Goal: Find specific page/section: Find specific page/section

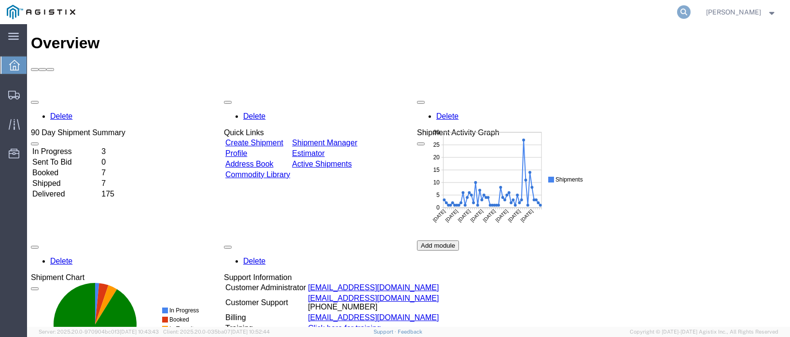
click at [690, 12] on icon at bounding box center [684, 12] width 14 height 14
click at [514, 13] on input "search" at bounding box center [529, 11] width 293 height 23
type input "900250800"
